Goal: Navigation & Orientation: Find specific page/section

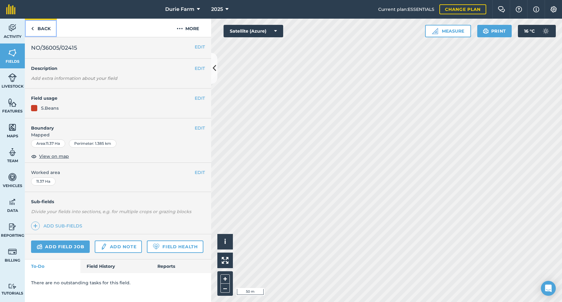
click at [50, 30] on link "Back" at bounding box center [41, 28] width 32 height 18
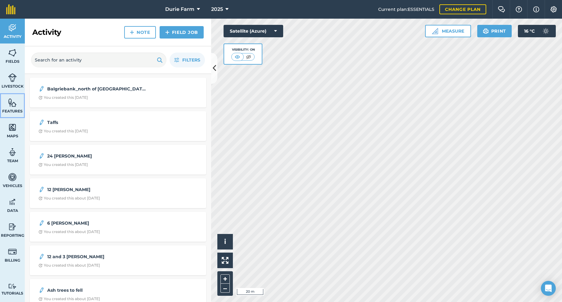
click at [10, 101] on img at bounding box center [12, 102] width 9 height 9
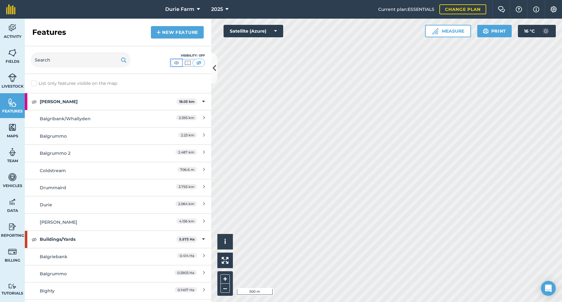
click at [176, 63] on img at bounding box center [177, 63] width 8 height 6
click at [214, 66] on icon at bounding box center [214, 68] width 3 height 11
